Goal: Complete application form: Complete application form

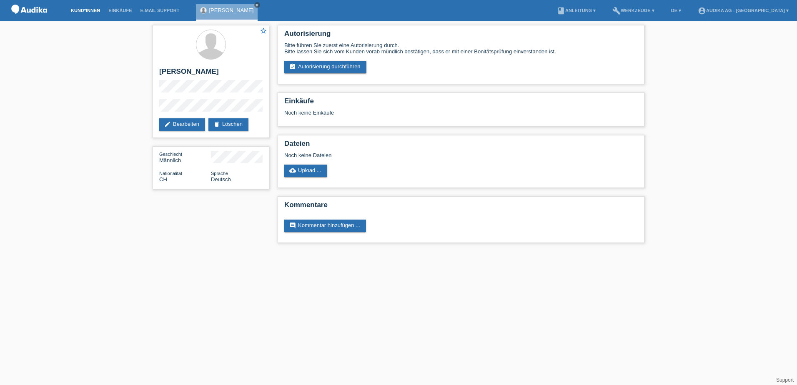
click at [95, 10] on link "Kund*innen" at bounding box center [86, 10] width 38 height 5
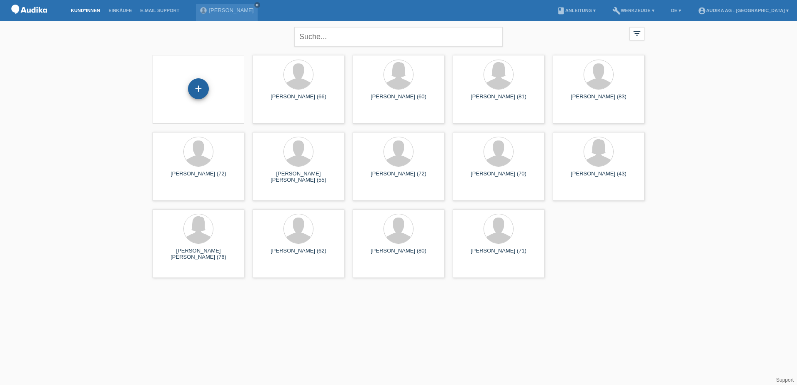
click at [198, 85] on div "+" at bounding box center [198, 88] width 21 height 21
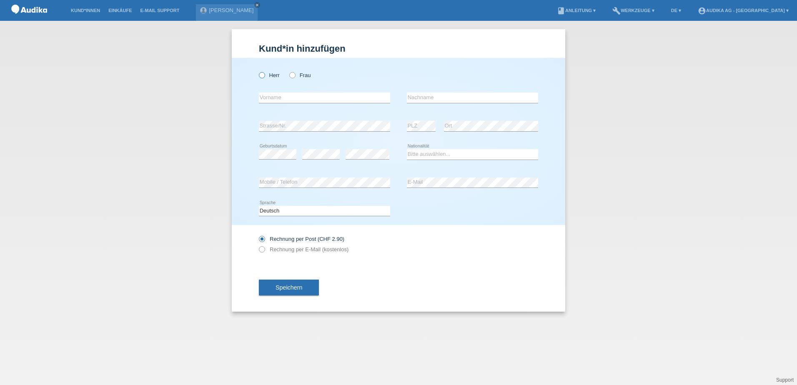
click at [258, 71] on icon at bounding box center [258, 71] width 0 height 0
click at [261, 73] on input "Herr" at bounding box center [261, 74] width 5 height 5
radio input "true"
click at [268, 97] on input "text" at bounding box center [324, 98] width 131 height 10
type input "[PERSON_NAME]"
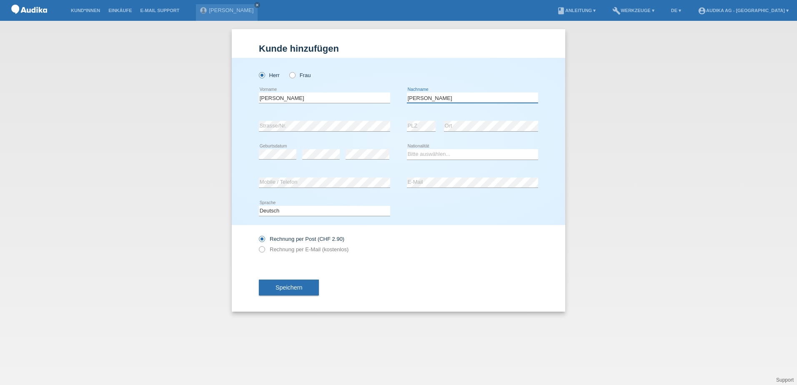
type input "[PERSON_NAME]"
click at [429, 153] on select "Bitte auswählen... Schweiz Deutschland Liechtenstein Österreich ------------ Af…" at bounding box center [472, 154] width 131 height 10
select select "CH"
click at [407, 149] on select "Bitte auswählen... Schweiz Deutschland Liechtenstein Österreich ------------ Af…" at bounding box center [472, 154] width 131 height 10
click at [258, 245] on icon at bounding box center [258, 245] width 0 height 0
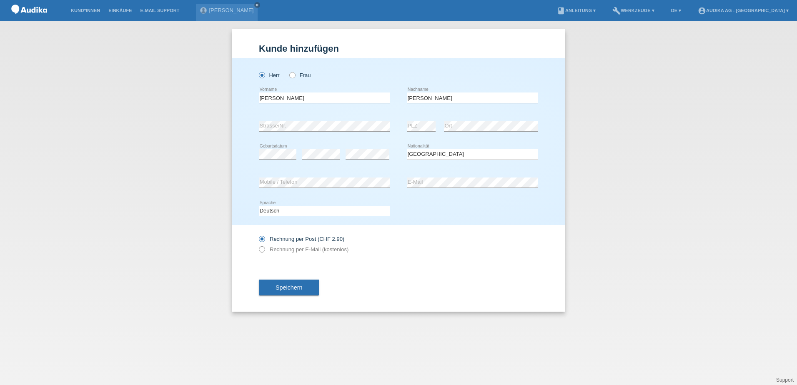
click at [262, 249] on input "Rechnung per E-Mail (kostenlos)" at bounding box center [261, 251] width 5 height 10
radio input "true"
click at [286, 289] on span "Speichern" at bounding box center [289, 287] width 27 height 7
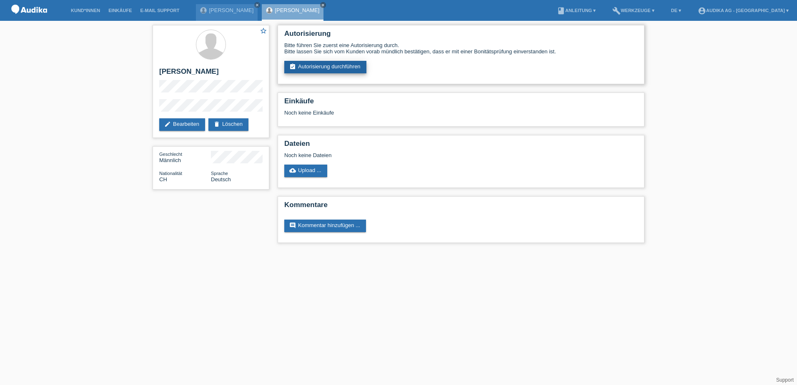
click at [316, 66] on link "assignment_turned_in Autorisierung durchführen" at bounding box center [325, 67] width 82 height 13
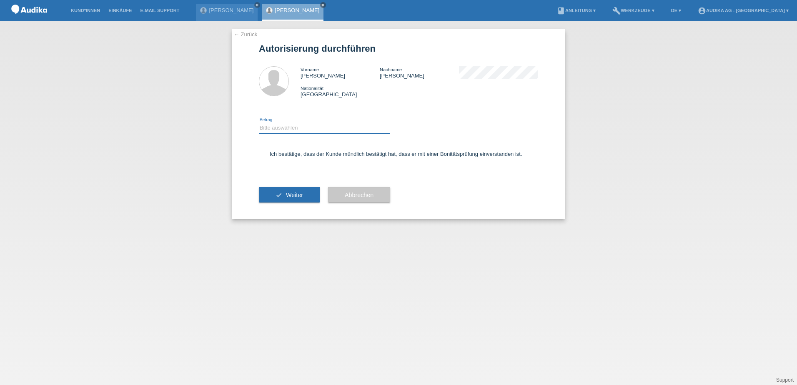
click at [283, 127] on select "Bitte auswählen CHF 1.00 - CHF 499.00 CHF 500.00 - CHF 1'999.00 CHF 2'000.00 - …" at bounding box center [324, 128] width 131 height 10
click at [298, 127] on select "Bitte auswählen CHF 1.00 - CHF 499.00 CHF 500.00 - CHF 1'999.00 CHF 2'000.00 - …" at bounding box center [324, 128] width 131 height 10
select select "3"
click at [259, 123] on select "Bitte auswählen CHF 1.00 - CHF 499.00 CHF 500.00 - CHF 1'999.00 CHF 2'000.00 - …" at bounding box center [324, 128] width 131 height 10
click at [264, 155] on icon at bounding box center [261, 153] width 5 height 5
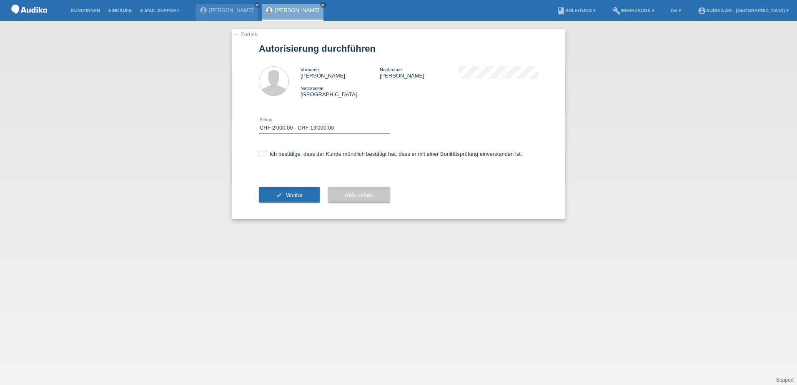
click at [264, 155] on input "Ich bestätige, dass der Kunde mündlich bestätigt hat, dass er mit einer Bonität…" at bounding box center [261, 153] width 5 height 5
click at [264, 155] on icon at bounding box center [261, 153] width 5 height 5
click at [264, 155] on input "Ich bestätige, dass der Kunde mündlich bestätigt hat, dass er mit einer Bonität…" at bounding box center [261, 153] width 5 height 5
click at [261, 153] on icon at bounding box center [261, 153] width 5 height 5
click at [261, 153] on input "Ich bestätige, dass der Kunde mündlich bestätigt hat, dass er mit einer Bonität…" at bounding box center [261, 153] width 5 height 5
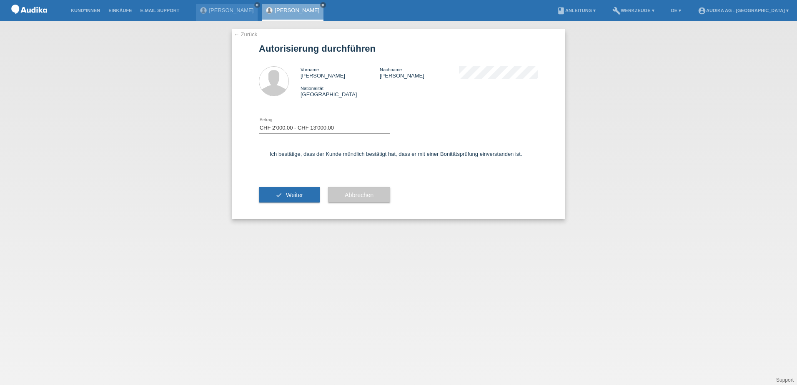
checkbox input "true"
click at [292, 194] on span "Weiter" at bounding box center [294, 195] width 17 height 7
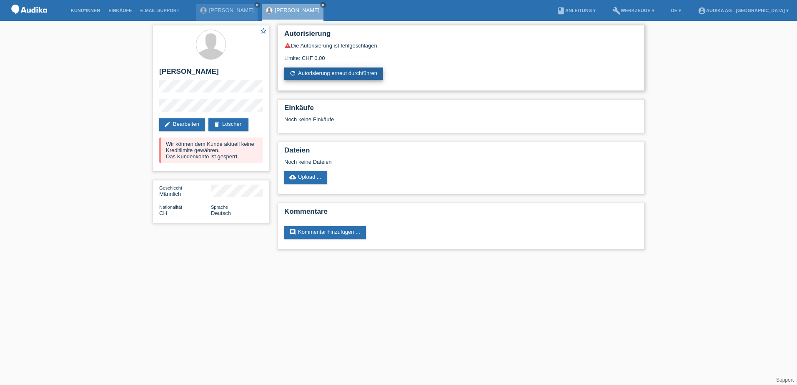
click at [323, 73] on link "refresh Autorisierung erneut durchführen" at bounding box center [333, 74] width 99 height 13
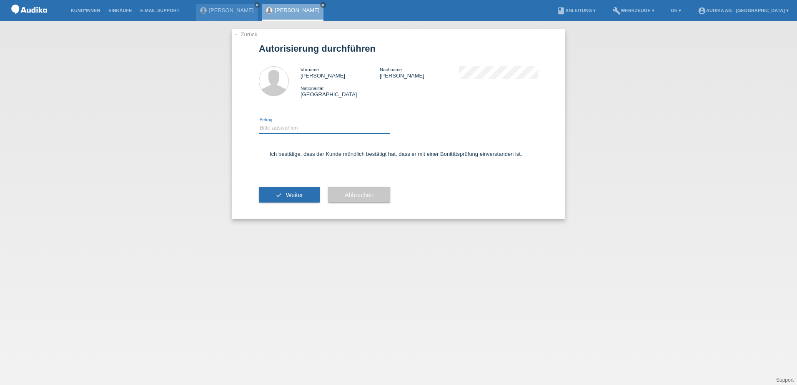
click at [304, 128] on select "Bitte auswählen CHF 1.00 - CHF 499.00 CHF 500.00 - CHF 1'999.00 CHF 2'000.00 - …" at bounding box center [324, 128] width 131 height 10
select select "3"
click at [259, 123] on select "Bitte auswählen CHF 1.00 - CHF 499.00 CHF 500.00 - CHF 1'999.00 CHF 2'000.00 - …" at bounding box center [324, 128] width 131 height 10
click at [263, 155] on icon at bounding box center [261, 153] width 5 height 5
click at [263, 155] on input "Ich bestätige, dass der Kunde mündlich bestätigt hat, dass er mit einer Bonität…" at bounding box center [261, 153] width 5 height 5
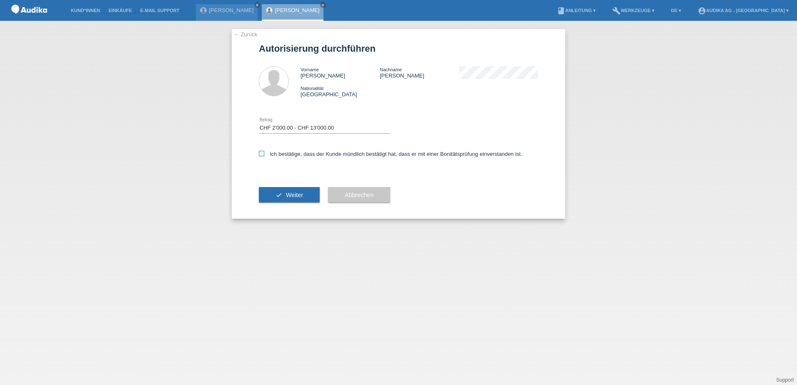
checkbox input "true"
click at [283, 189] on button "check Weiter" at bounding box center [289, 195] width 61 height 16
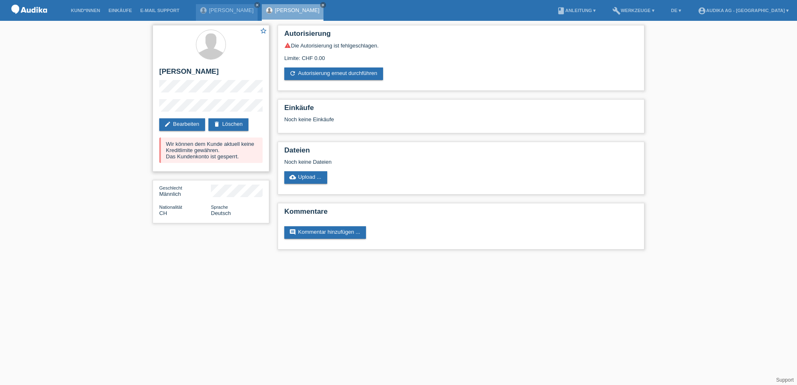
click at [202, 154] on div "Wir können dem Kunde aktuell keine Kreditlimite gewähren. Das Kundenkonto ist g…" at bounding box center [210, 150] width 103 height 25
click at [259, 5] on icon "close" at bounding box center [257, 5] width 4 height 4
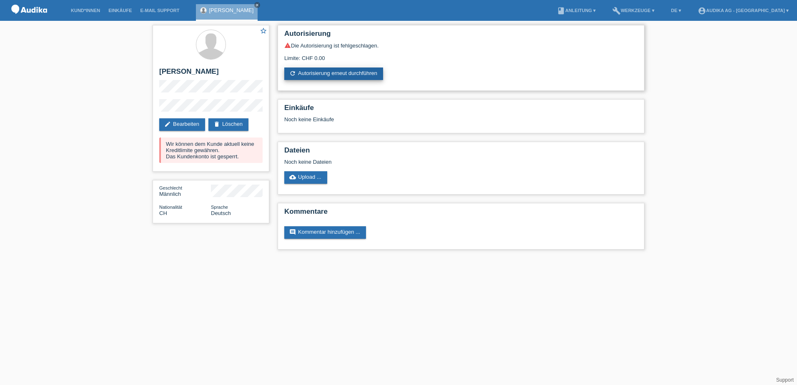
click at [317, 73] on link "refresh Autorisierung erneut durchführen" at bounding box center [333, 74] width 99 height 13
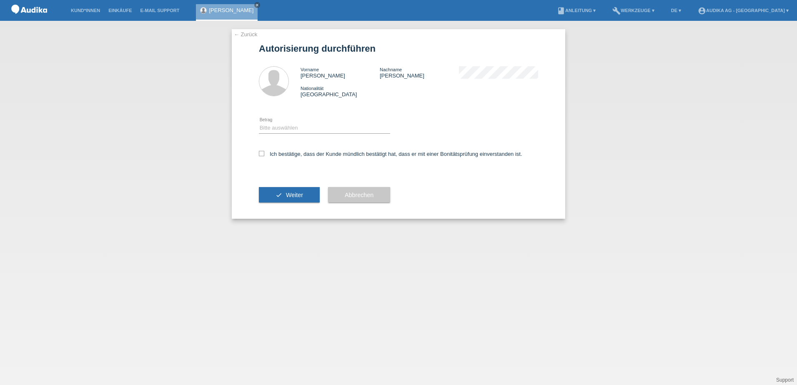
click at [188, 143] on div "← Zurück Autorisierung durchführen Vorname Erich-Edwin Nachname Jörg Nationalit…" at bounding box center [398, 203] width 797 height 364
click at [355, 190] on button "Abbrechen" at bounding box center [359, 195] width 62 height 16
